Goal: Transaction & Acquisition: Book appointment/travel/reservation

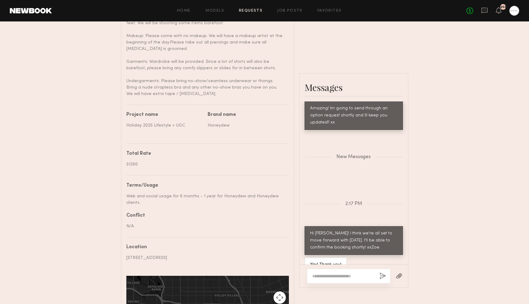
scroll to position [3, 0]
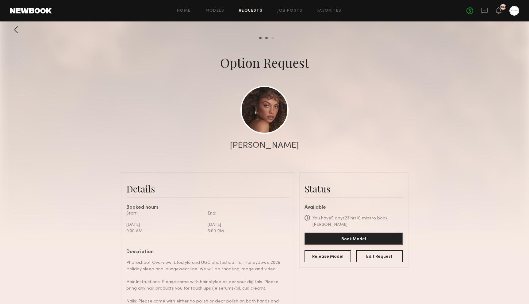
click at [348, 233] on button "Book Model" at bounding box center [353, 239] width 98 height 12
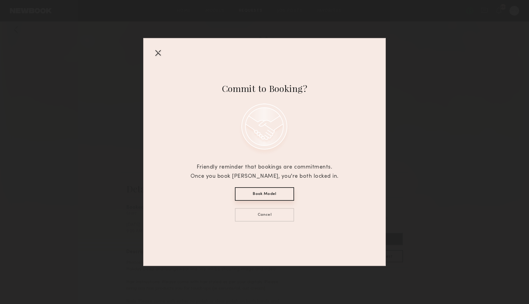
click at [153, 53] on div "Commit to Booking? Friendly reminder that bookings are commitments. Once you bo…" at bounding box center [264, 152] width 232 height 227
click at [156, 51] on div at bounding box center [158, 53] width 10 height 10
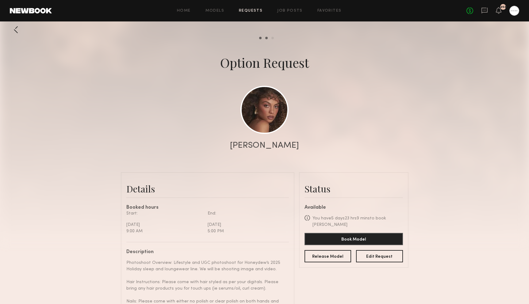
click at [353, 245] on div "Release Model Edit Request" at bounding box center [353, 253] width 98 height 17
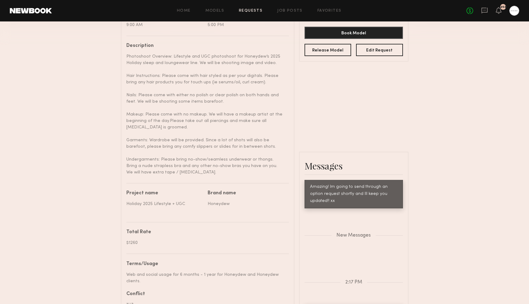
scroll to position [155, 0]
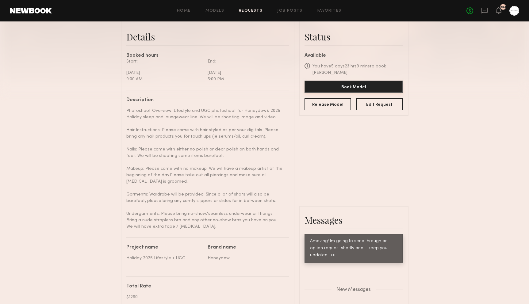
click at [348, 81] on button "Book Model" at bounding box center [353, 87] width 98 height 12
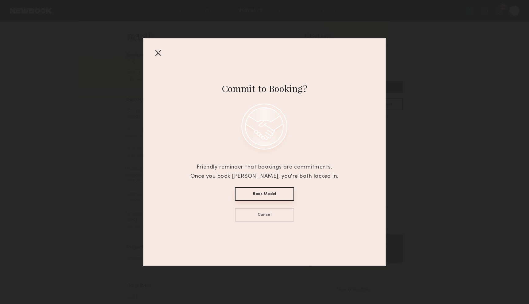
click at [265, 194] on button "Book Model" at bounding box center [264, 193] width 59 height 13
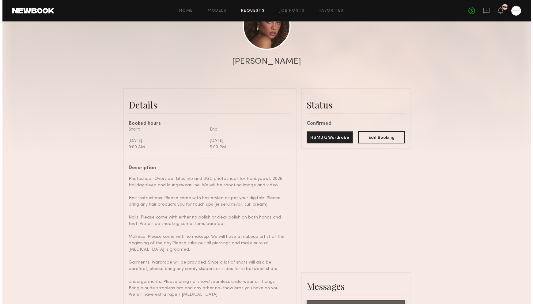
scroll to position [0, 0]
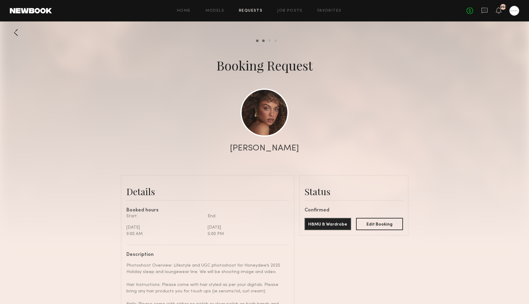
click at [431, 171] on div at bounding box center [264, 122] width 529 height 245
click at [484, 8] on icon at bounding box center [484, 11] width 6 height 6
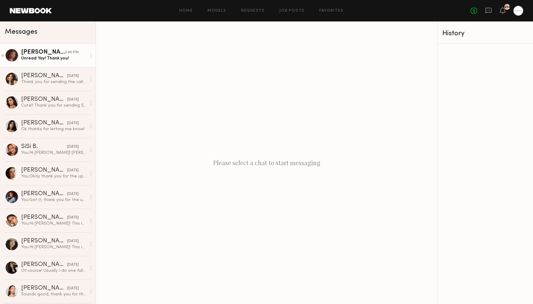
click at [35, 61] on link "[PERSON_NAME] 3:00 PM Unread: Yay! Thank you!" at bounding box center [48, 56] width 96 height 24
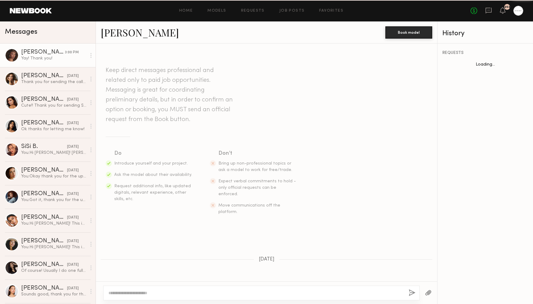
scroll to position [349, 0]
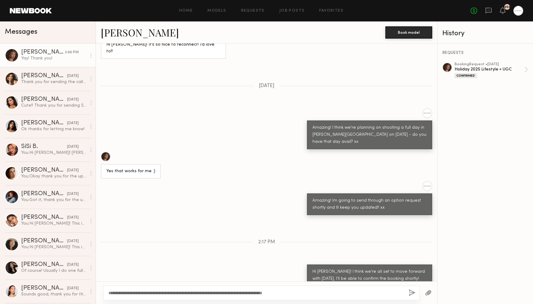
type textarea "**********"
click at [415, 293] on button "button" at bounding box center [412, 293] width 7 height 8
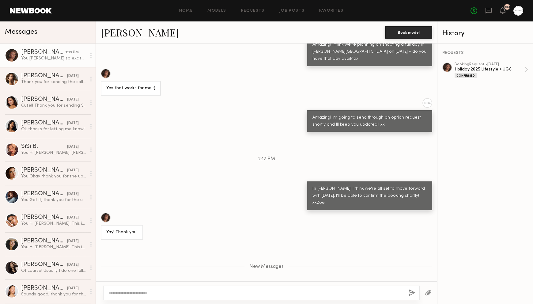
scroll to position [471, 0]
